Goal: Task Accomplishment & Management: Manage account settings

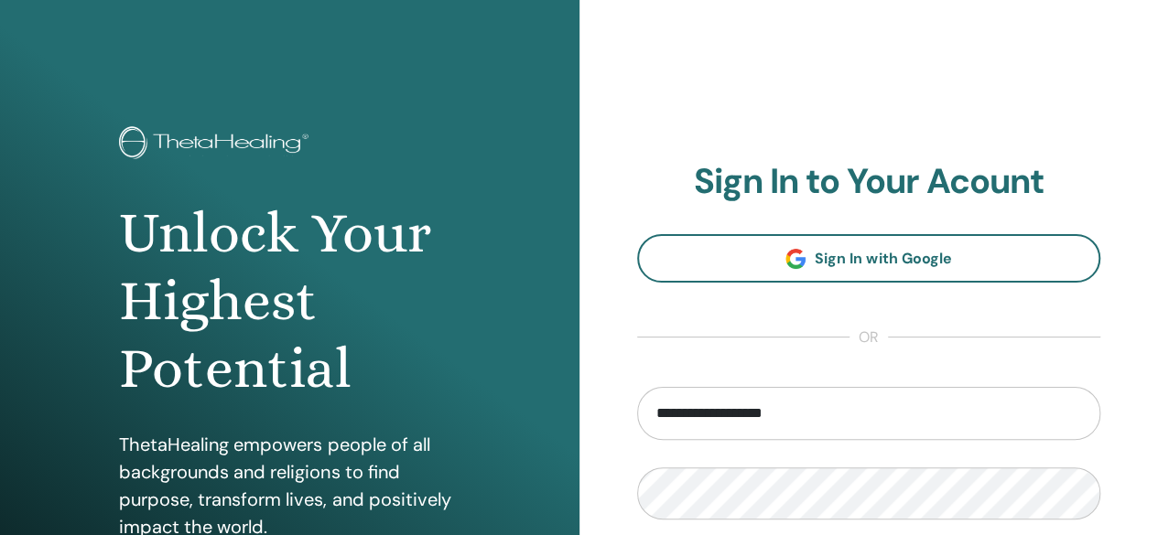
type input "**********"
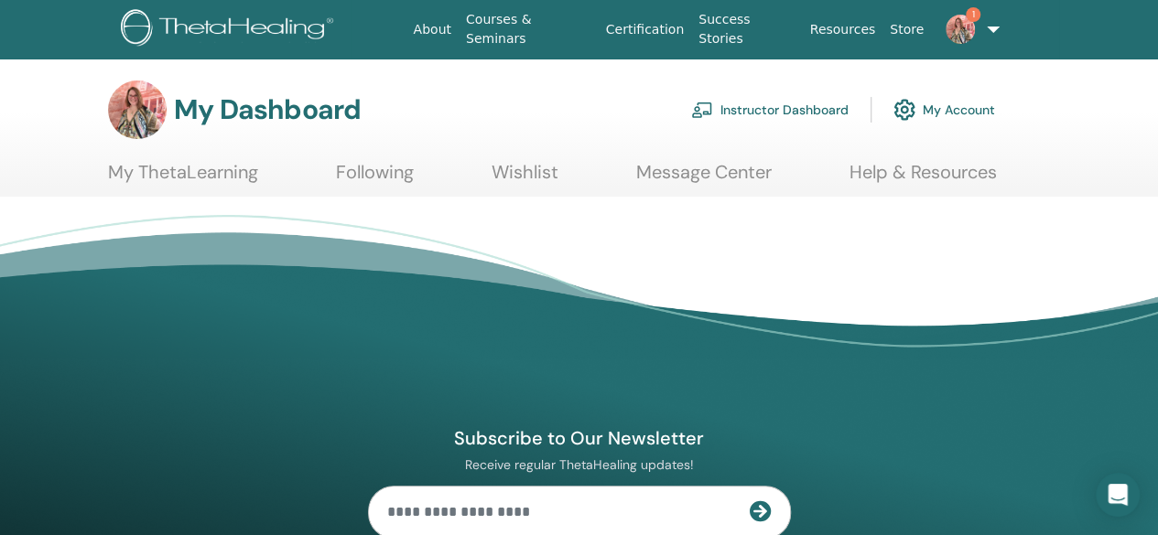
click at [964, 27] on img at bounding box center [959, 29] width 29 height 29
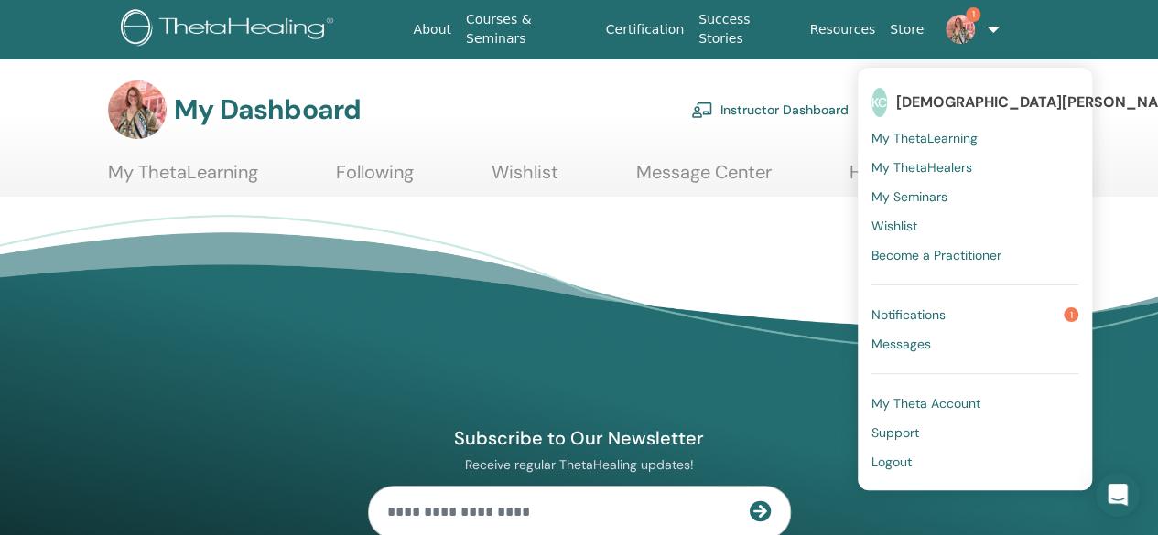
click at [911, 309] on span "Notifications" at bounding box center [908, 315] width 74 height 16
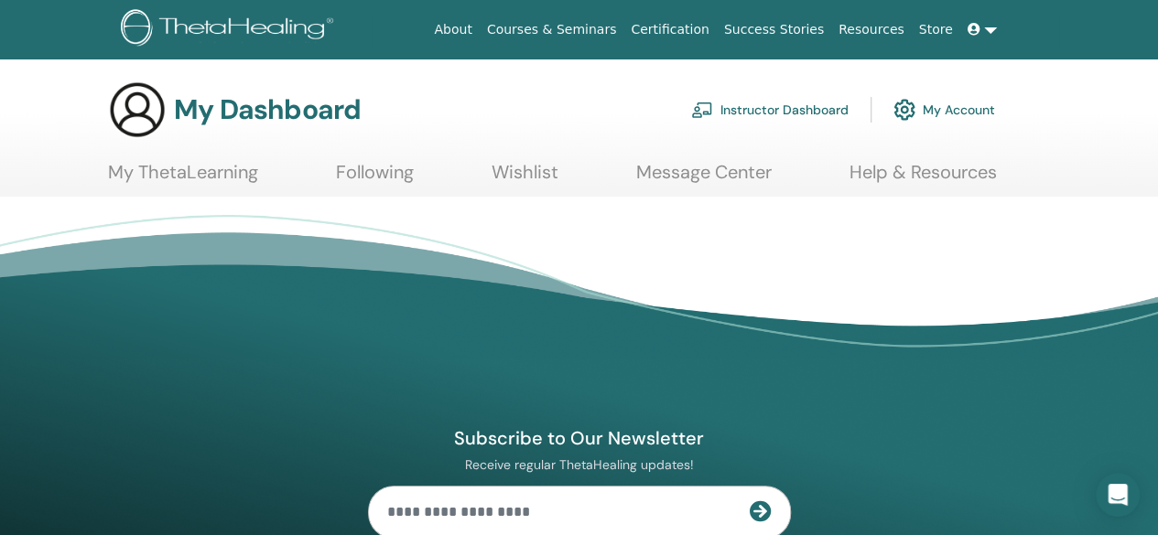
click at [984, 32] on link at bounding box center [982, 30] width 44 height 34
click at [976, 27] on icon at bounding box center [973, 29] width 13 height 13
click at [976, 28] on icon at bounding box center [973, 29] width 13 height 13
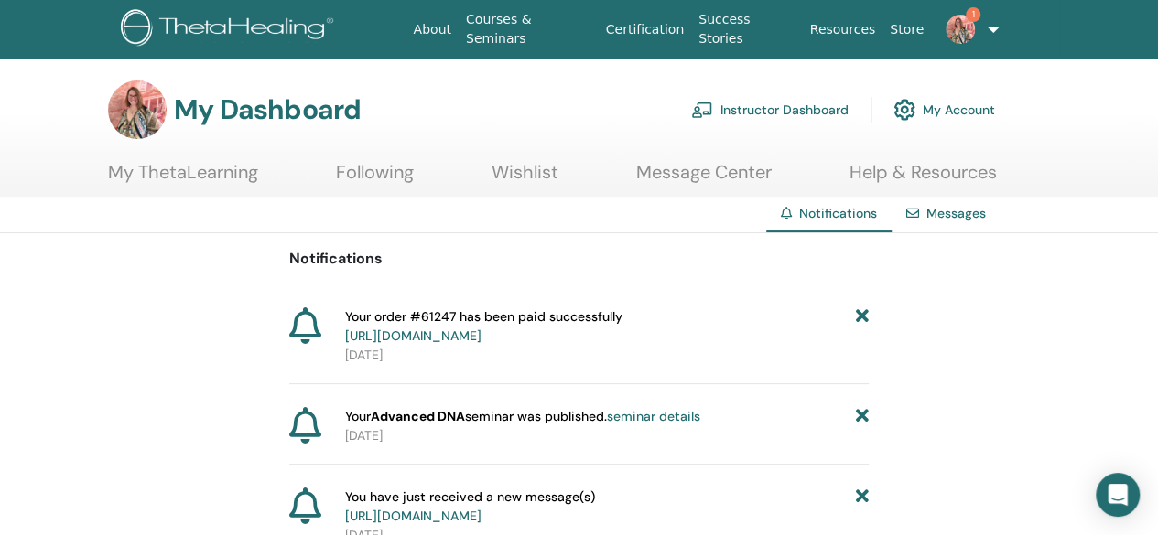
click at [863, 319] on icon at bounding box center [862, 326] width 13 height 38
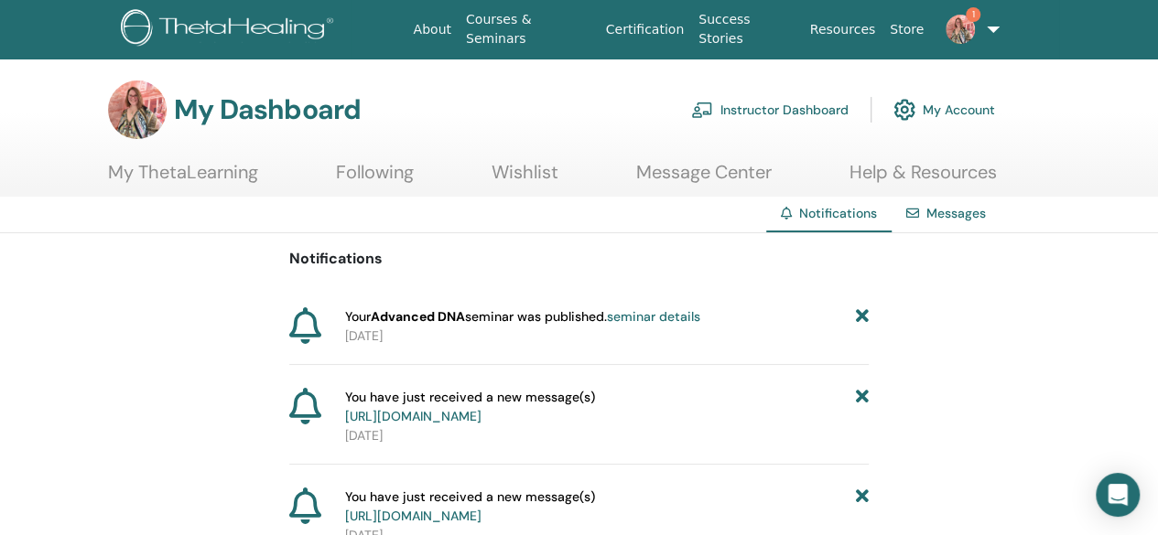
click at [863, 319] on icon at bounding box center [862, 316] width 13 height 19
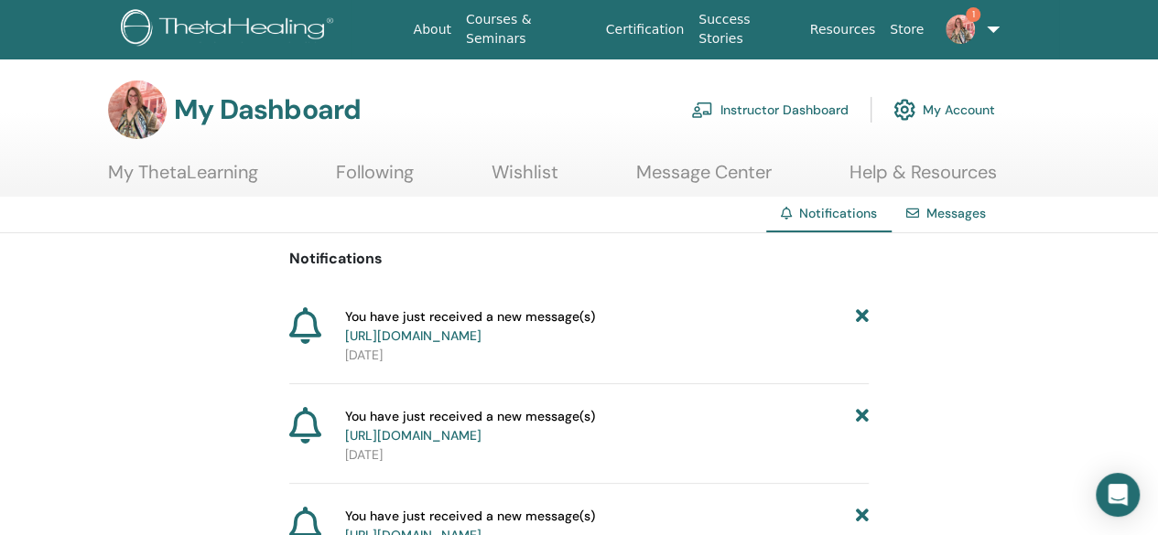
click at [863, 319] on icon at bounding box center [862, 326] width 13 height 38
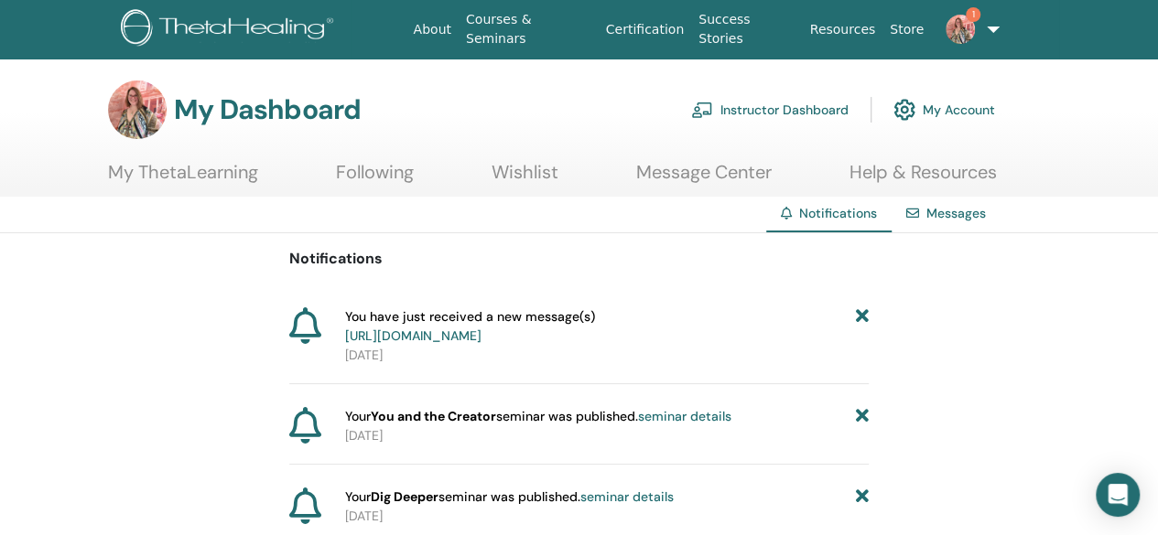
click at [863, 319] on icon at bounding box center [862, 326] width 13 height 38
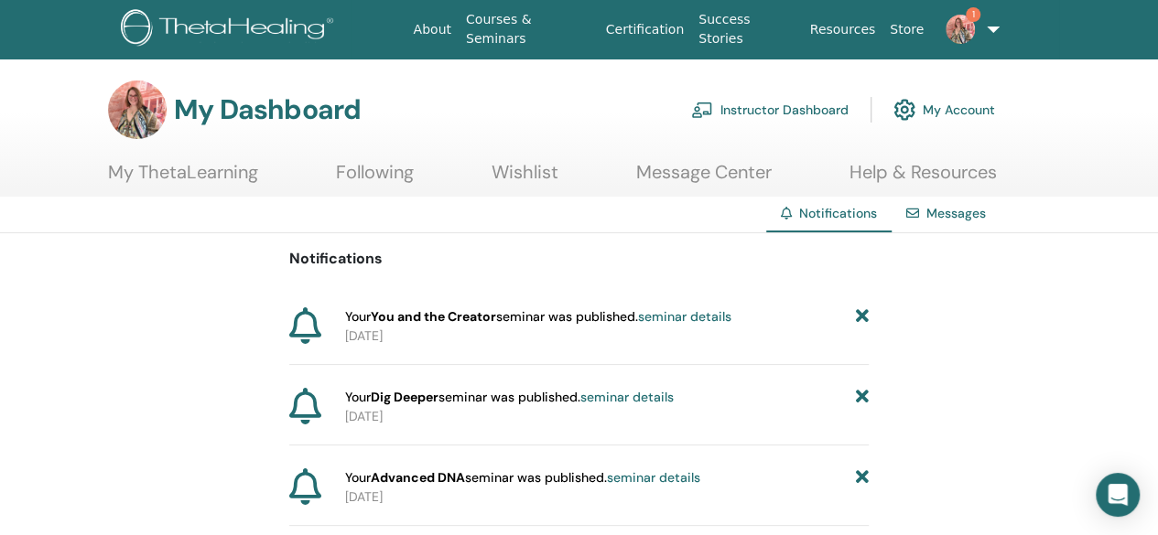
click at [863, 319] on icon at bounding box center [862, 316] width 13 height 19
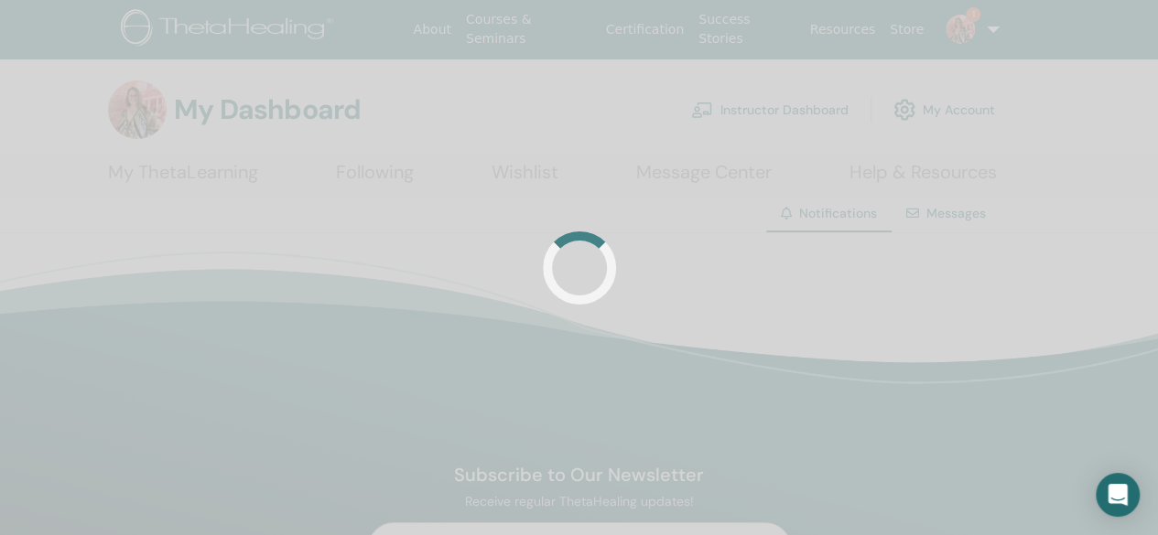
click at [863, 319] on div at bounding box center [579, 267] width 1158 height 535
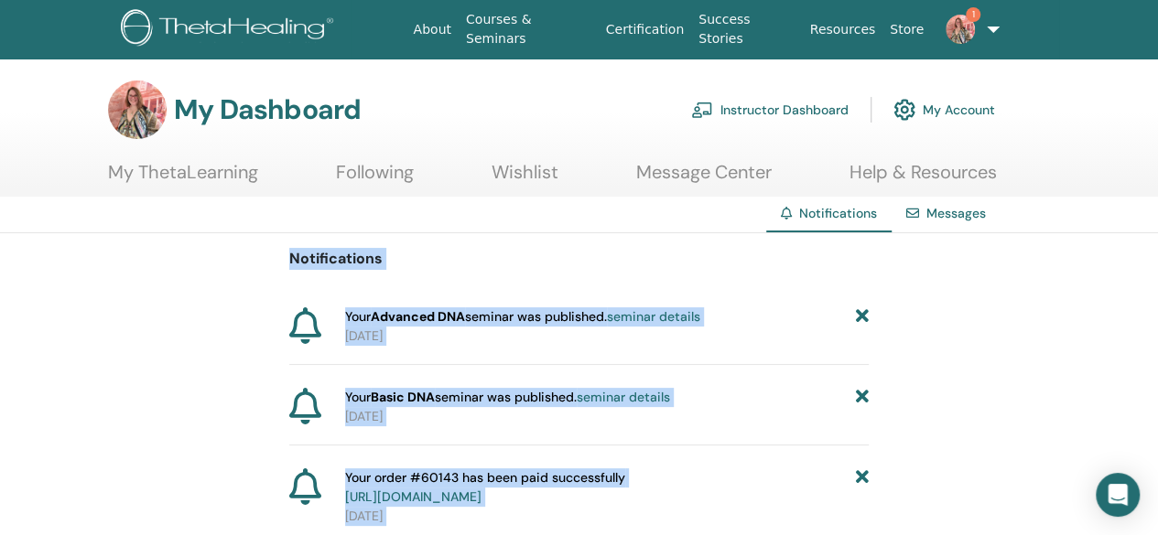
click at [863, 319] on icon at bounding box center [862, 316] width 13 height 19
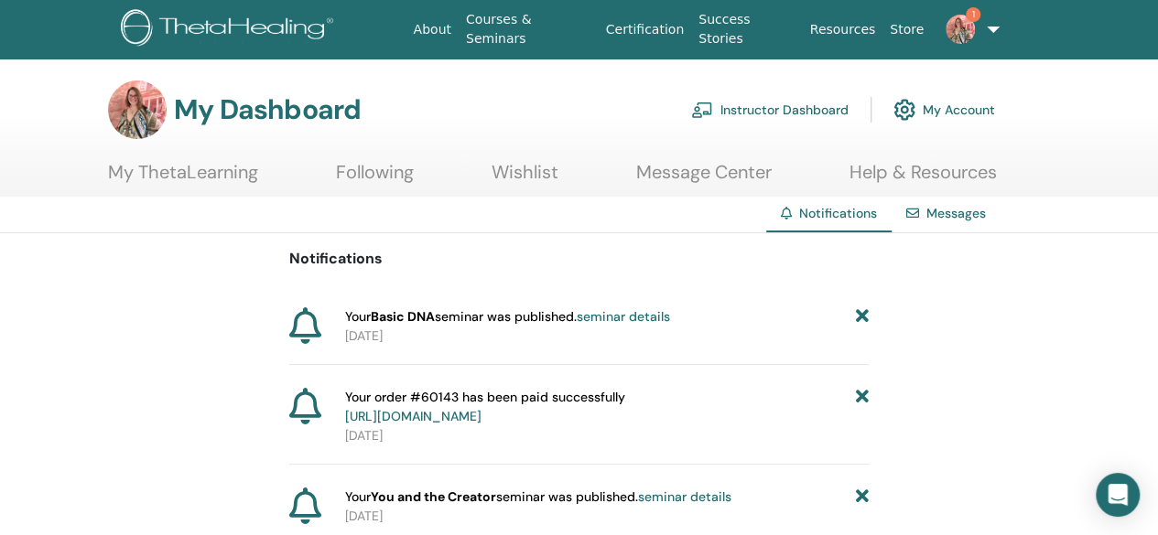
click at [863, 319] on icon at bounding box center [862, 316] width 13 height 19
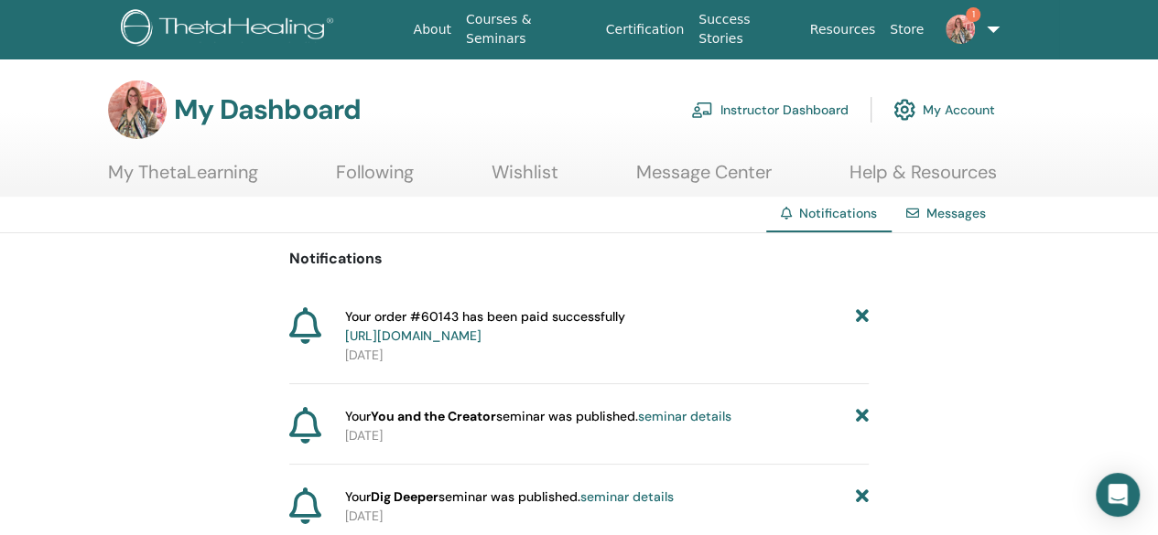
click at [863, 319] on icon at bounding box center [862, 326] width 13 height 38
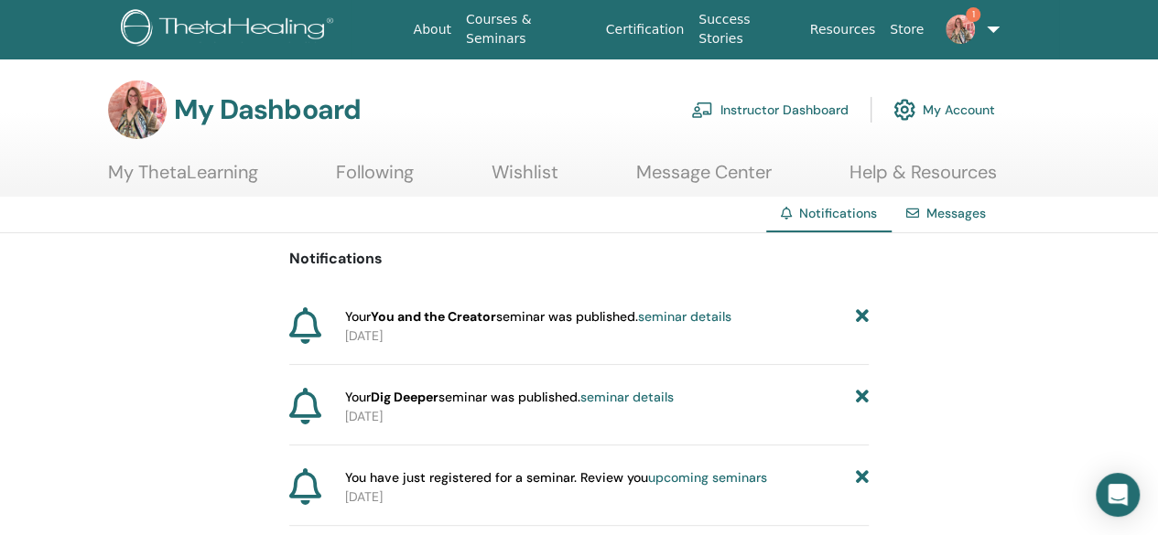
click at [863, 319] on icon at bounding box center [862, 316] width 13 height 19
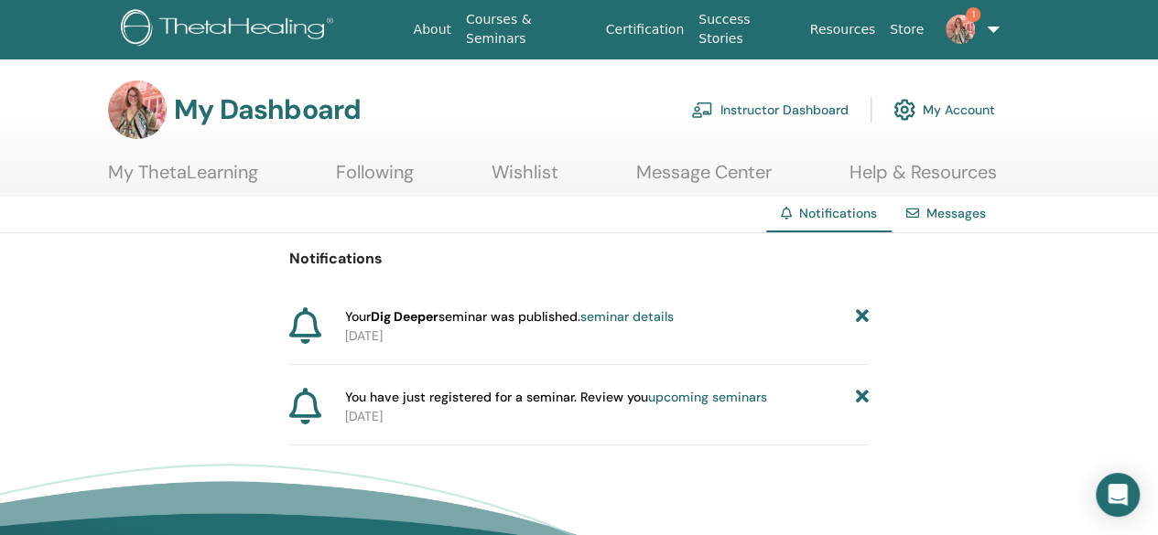
click at [863, 319] on icon at bounding box center [862, 316] width 13 height 19
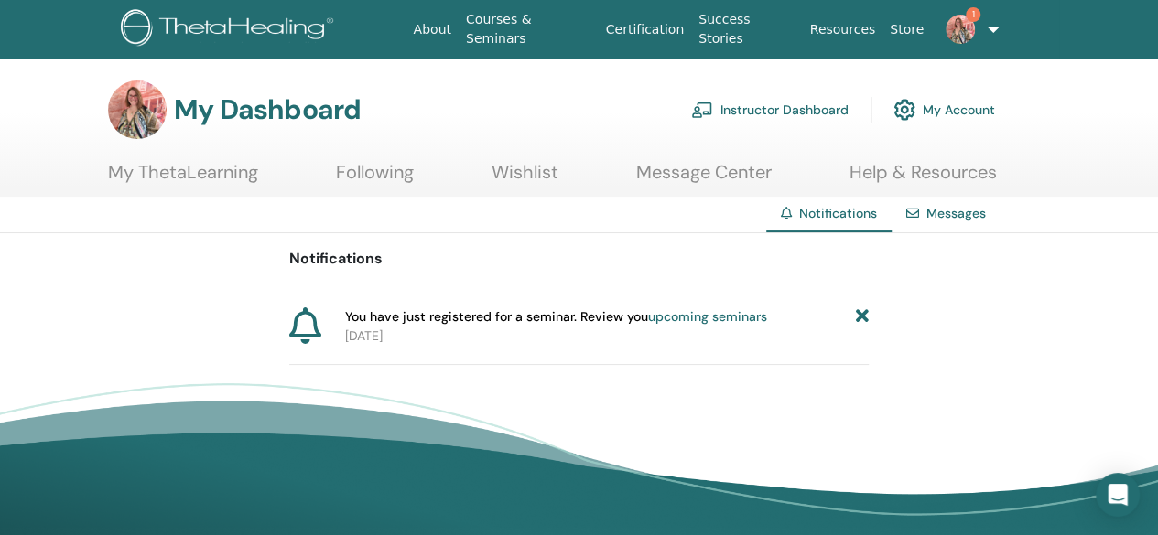
click at [863, 319] on icon at bounding box center [862, 316] width 13 height 19
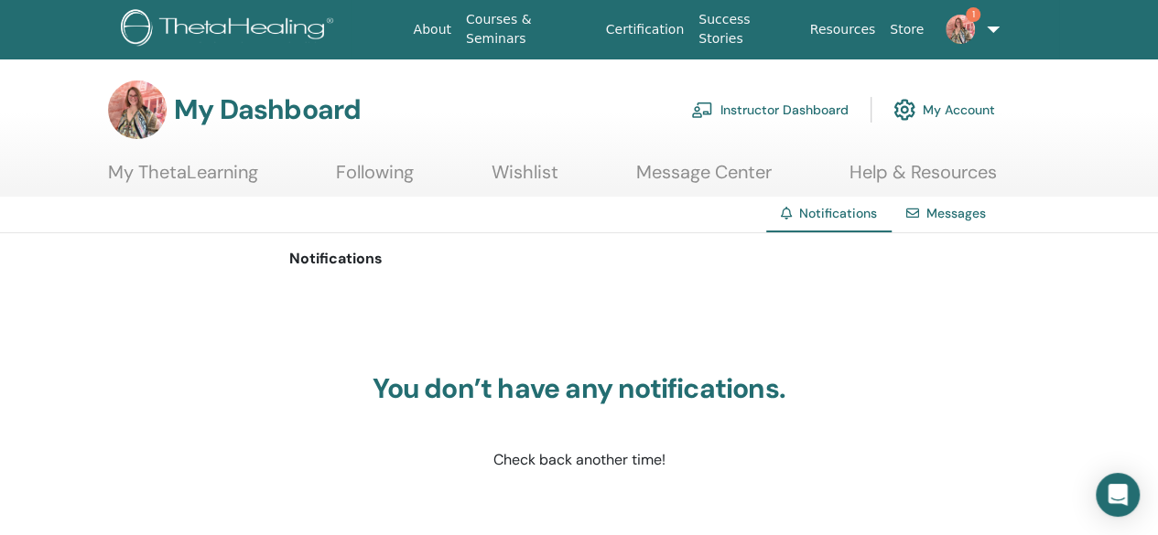
click at [965, 30] on img at bounding box center [959, 29] width 29 height 29
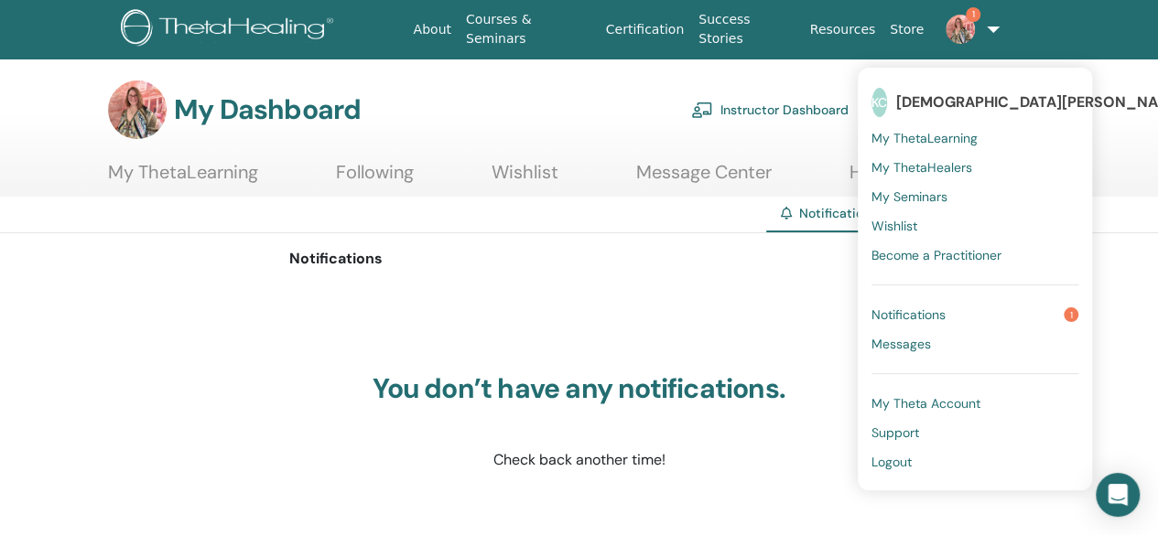
click at [881, 464] on span "Logout" at bounding box center [891, 462] width 40 height 16
